Goal: Download file/media

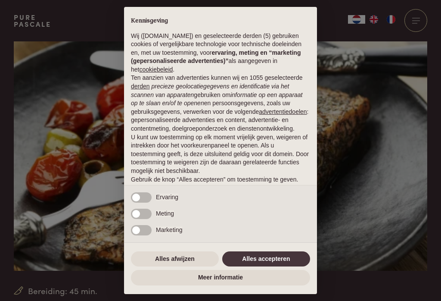
scroll to position [19, 0]
click at [273, 267] on button "Alles accepteren" at bounding box center [266, 259] width 88 height 16
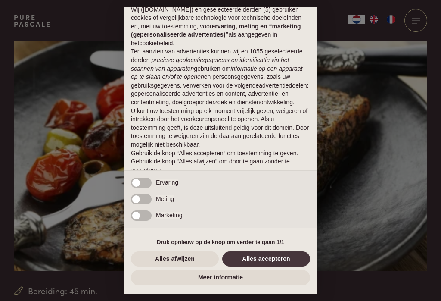
click at [265, 267] on button "Alles accepteren" at bounding box center [266, 259] width 88 height 16
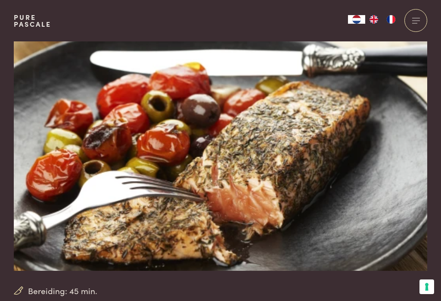
click at [264, 270] on img at bounding box center [221, 146] width 414 height 248
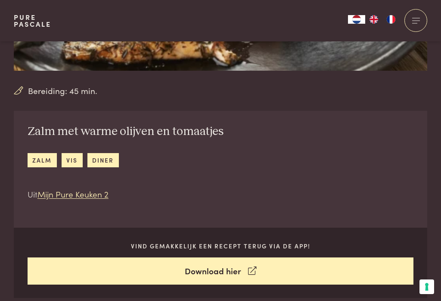
scroll to position [230, 0]
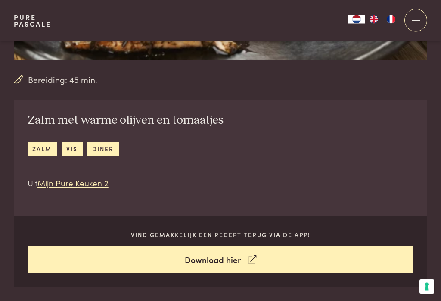
click at [225, 266] on link "Download hier" at bounding box center [221, 260] width 387 height 27
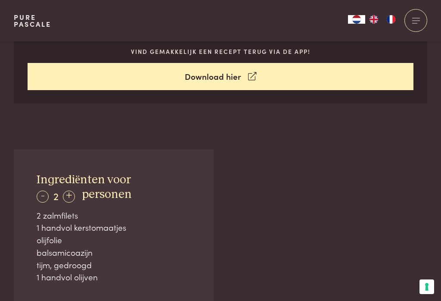
scroll to position [413, 0]
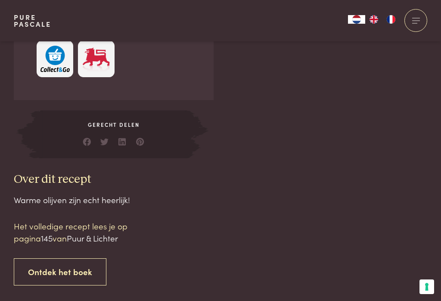
scroll to position [679, 0]
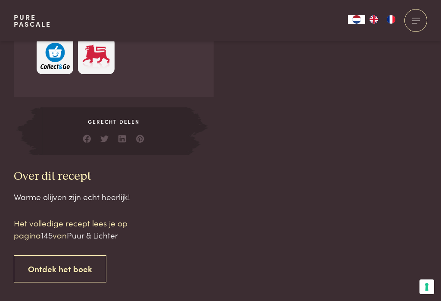
click at [56, 269] on link "Ontdek het boek" at bounding box center [60, 268] width 93 height 27
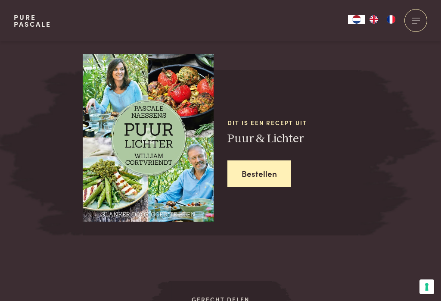
scroll to position [1005, 0]
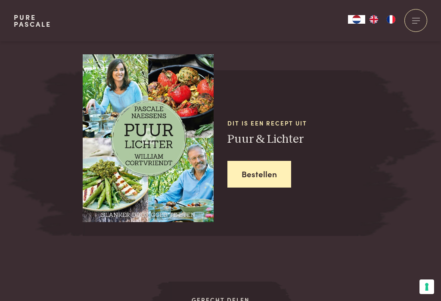
scroll to position [1050, 0]
